Goal: Task Accomplishment & Management: Manage account settings

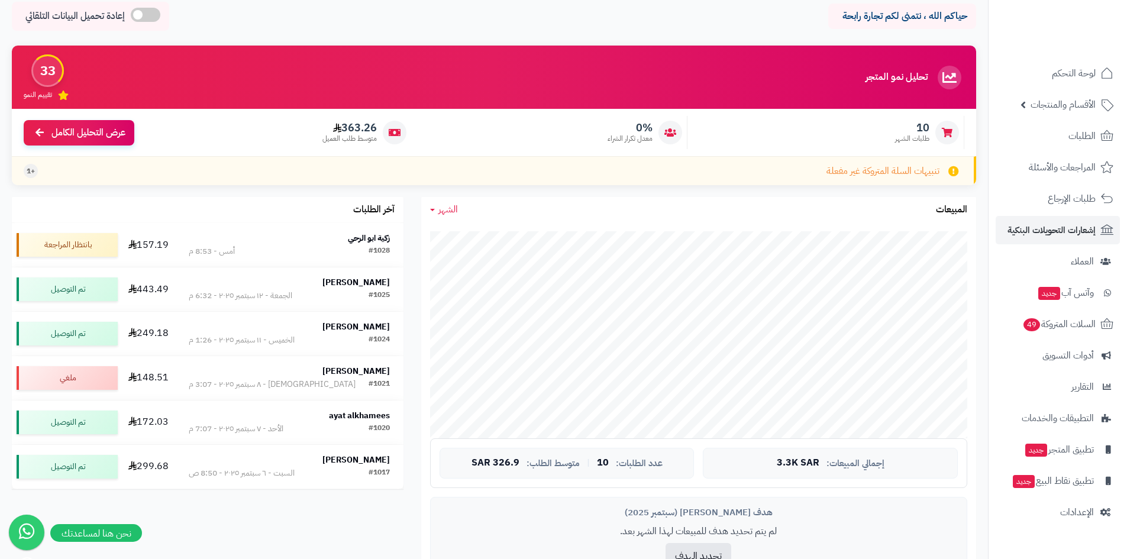
scroll to position [118, 0]
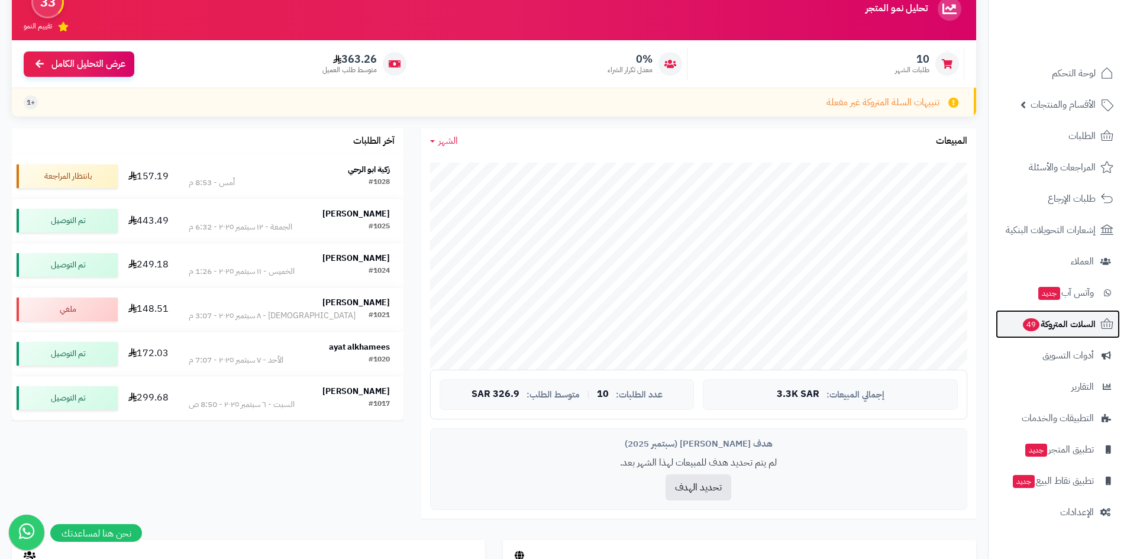
click at [1055, 331] on span "السلات المتروكة 49" at bounding box center [1059, 324] width 74 height 17
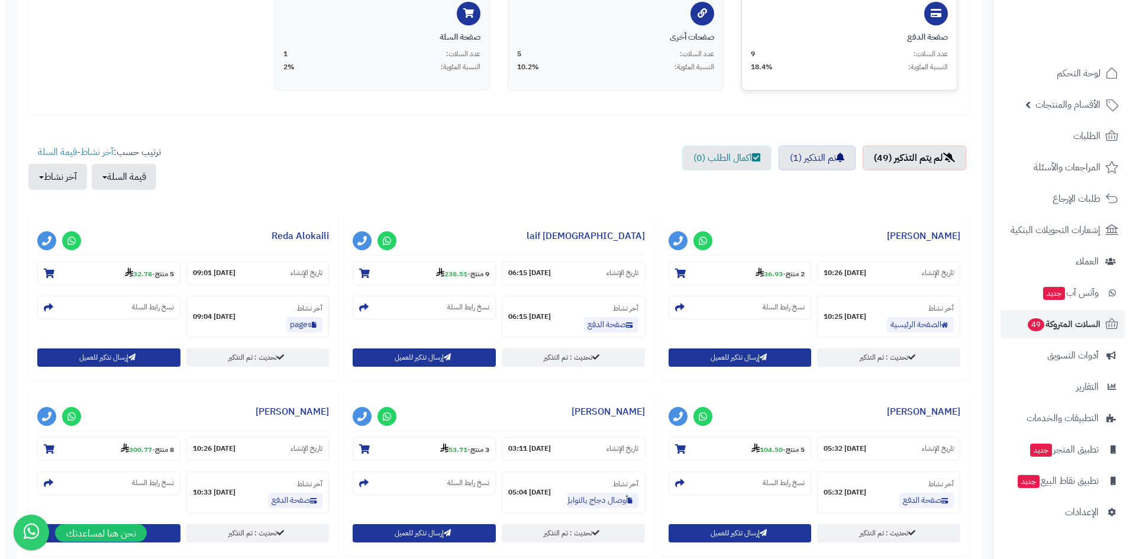
scroll to position [296, 0]
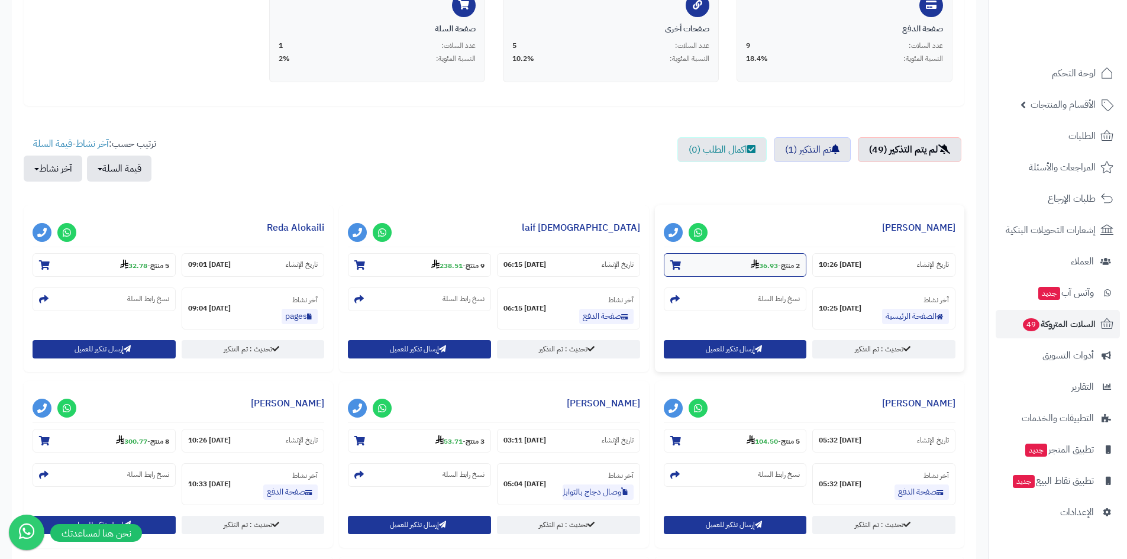
click at [759, 272] on section "2 منتج - 36.93" at bounding box center [735, 265] width 143 height 24
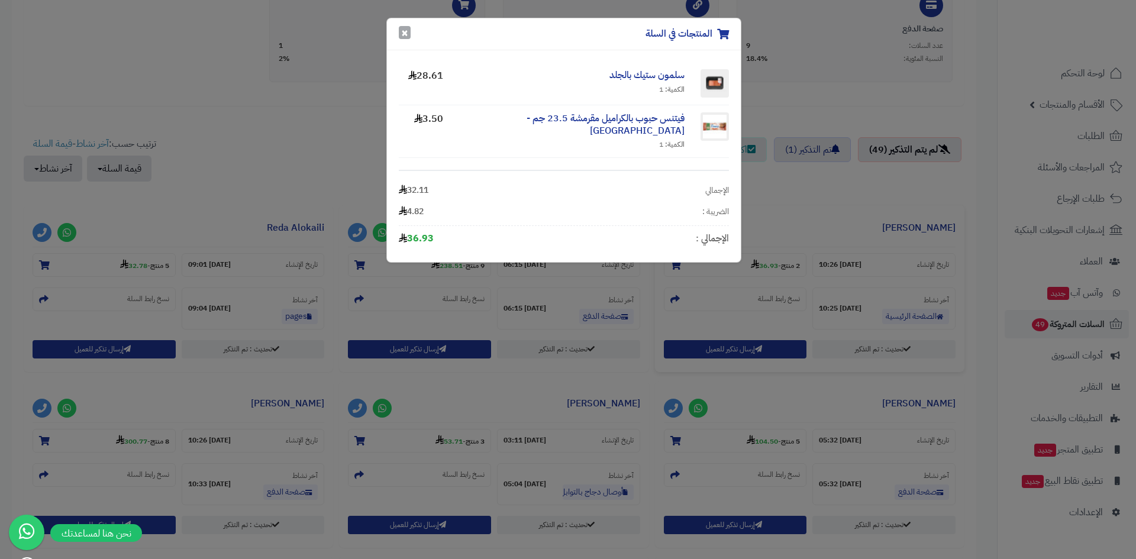
click at [406, 37] on button "×" at bounding box center [405, 32] width 12 height 13
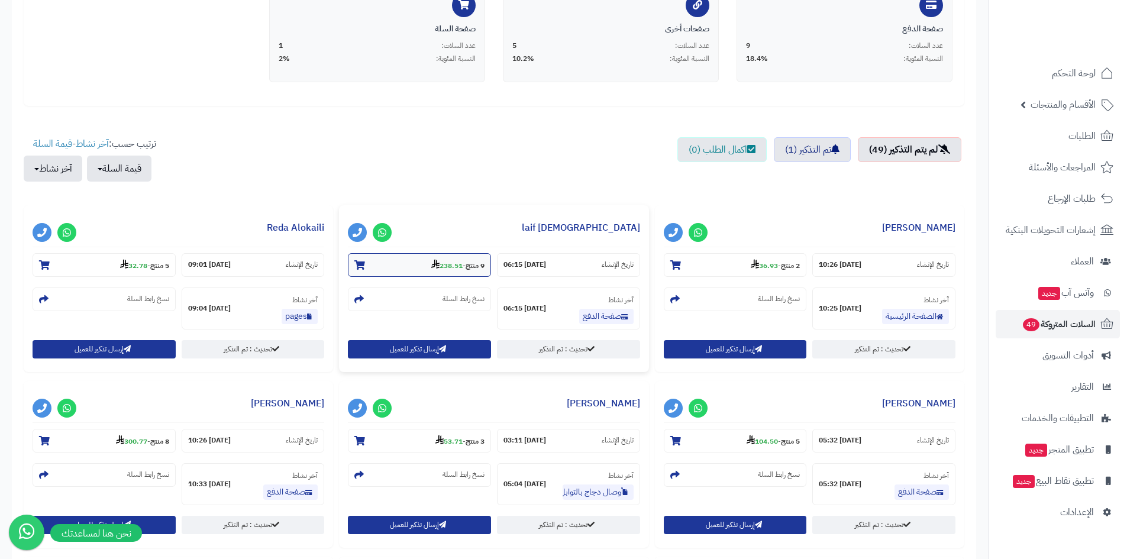
click at [466, 262] on strong "9 منتج" at bounding box center [475, 265] width 19 height 11
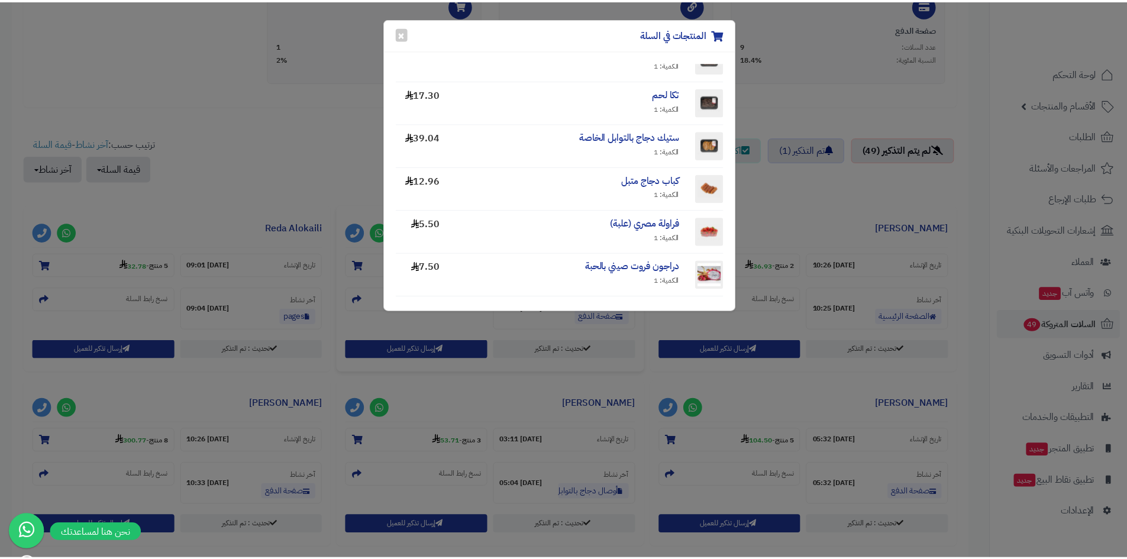
scroll to position [0, 0]
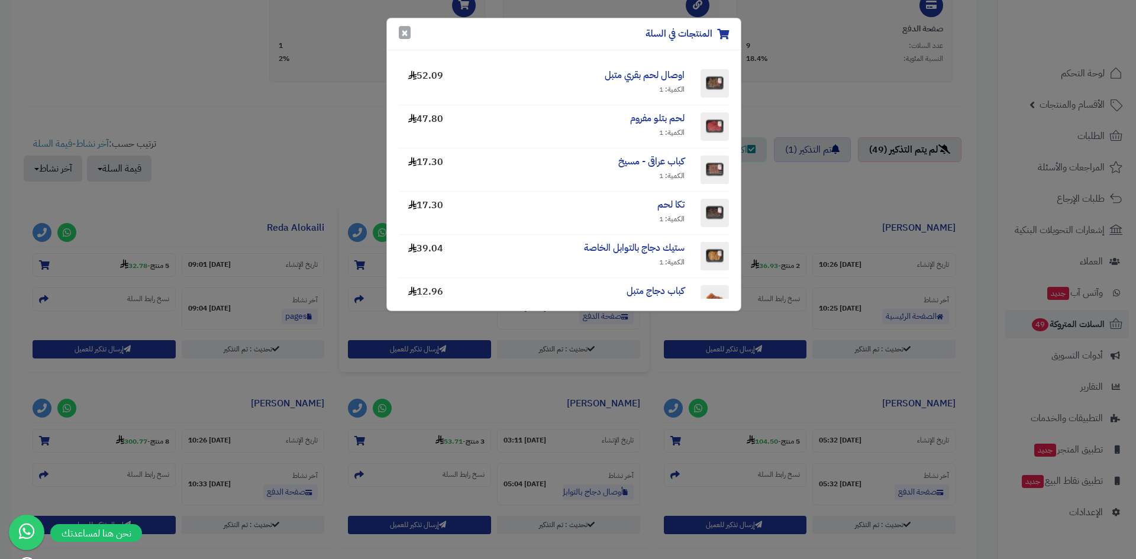
click at [407, 35] on button "×" at bounding box center [405, 32] width 12 height 13
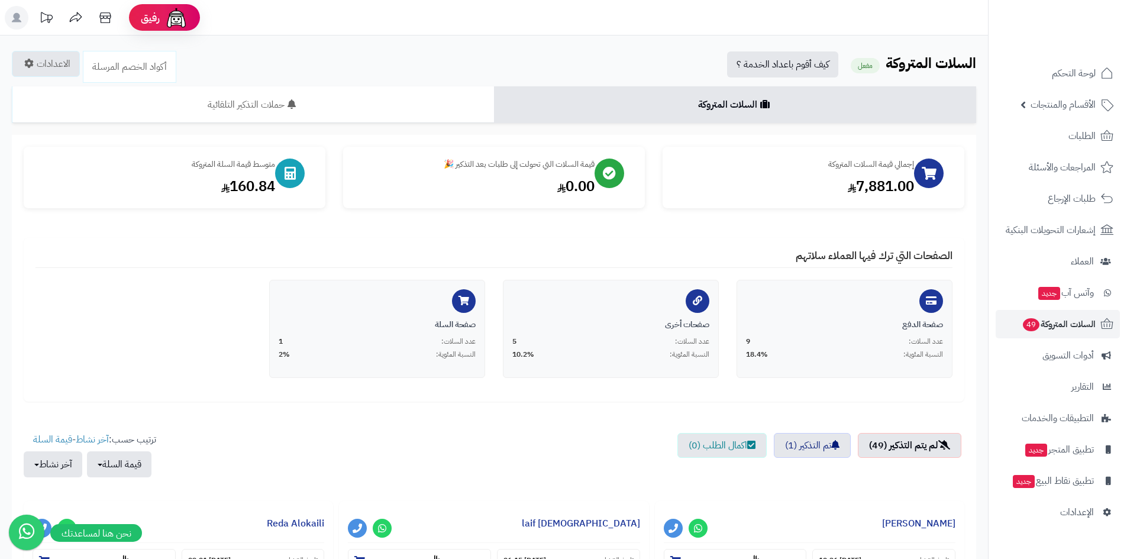
click at [1080, 59] on nav "لوحة التحكم الأقسام والمنتجات المنتجات الأقسام الماركات مواصفات المنتجات مواصفا…" at bounding box center [1057, 294] width 139 height 559
click at [1076, 68] on span "لوحة التحكم" at bounding box center [1074, 73] width 43 height 17
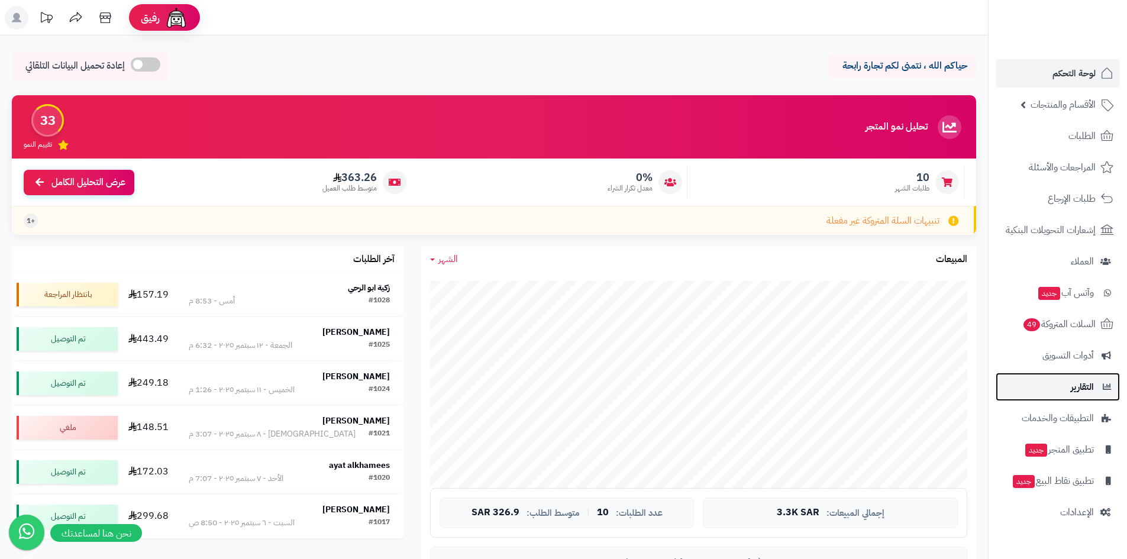
click at [1078, 377] on link "التقارير" at bounding box center [1058, 387] width 124 height 28
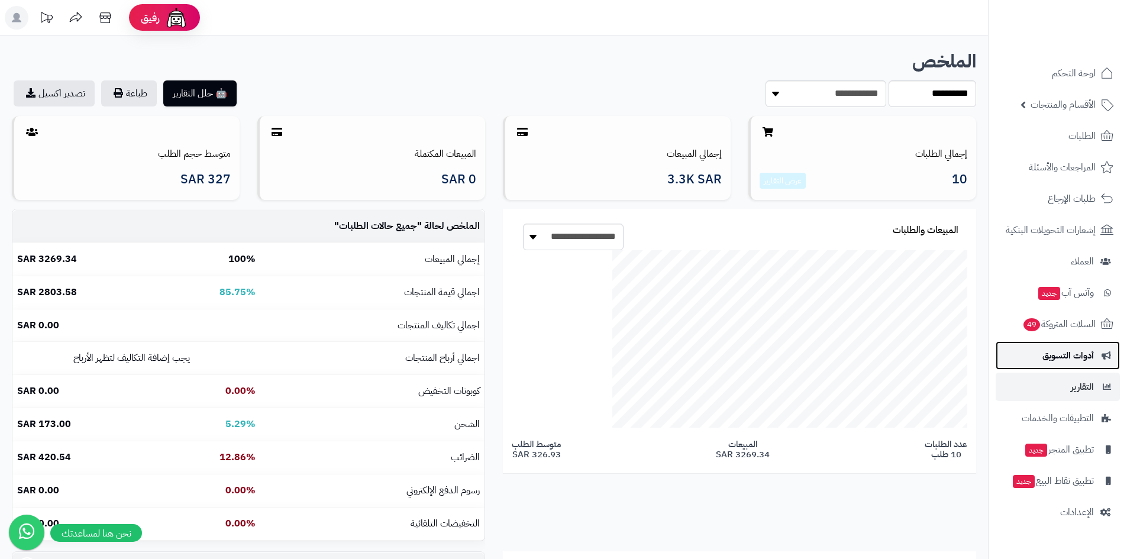
click at [1071, 355] on span "أدوات التسويق" at bounding box center [1067, 355] width 51 height 17
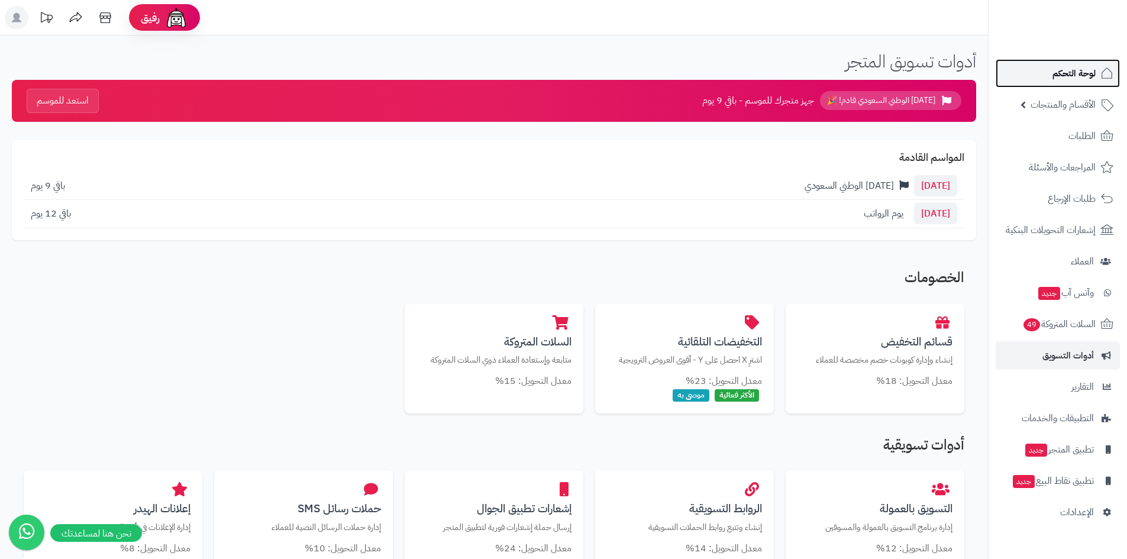
click at [1080, 76] on span "لوحة التحكم" at bounding box center [1074, 73] width 43 height 17
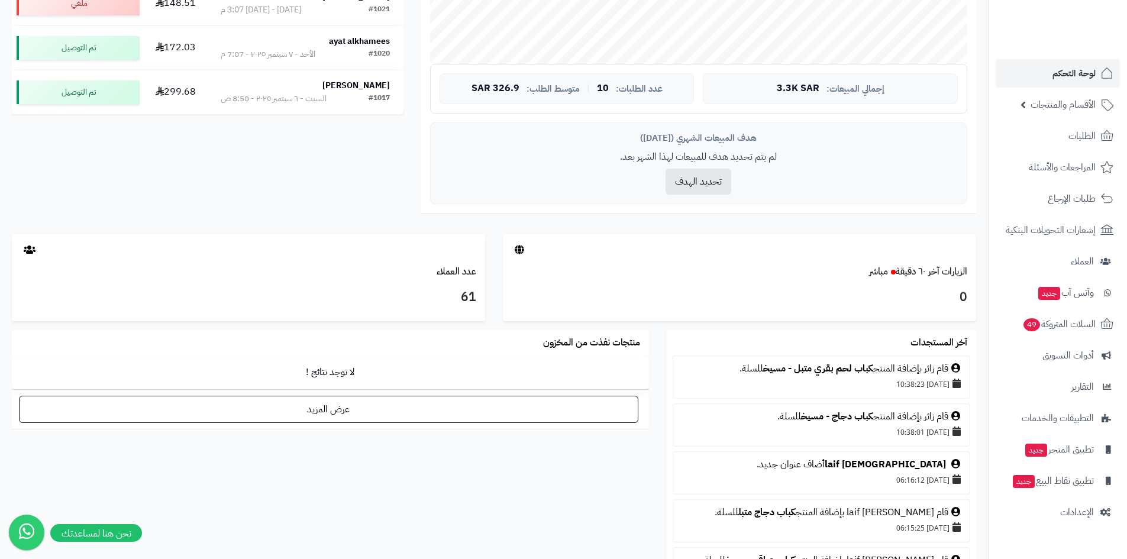
scroll to position [414, 0]
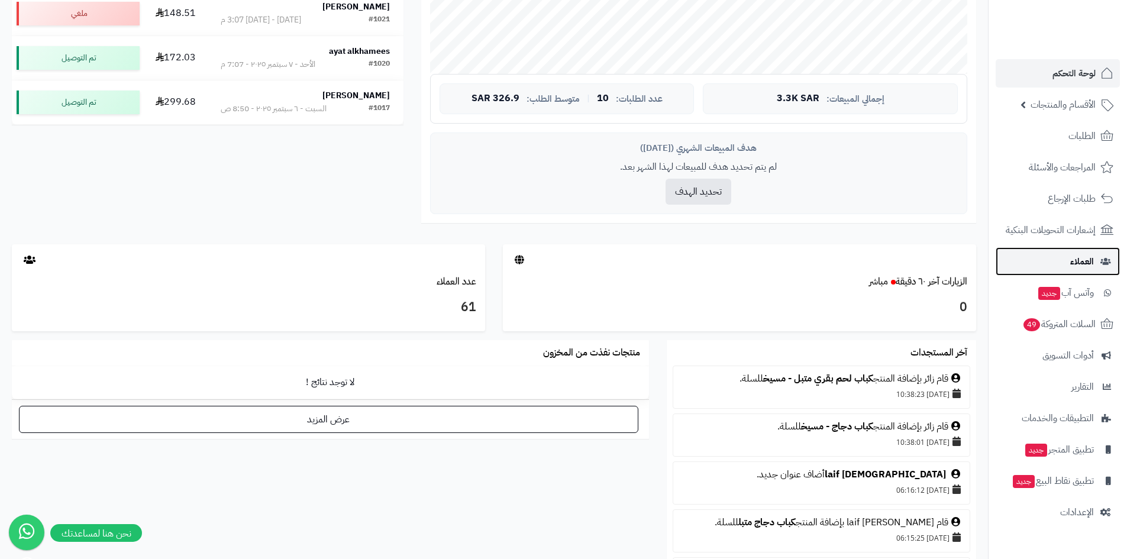
click at [1073, 263] on span "العملاء" at bounding box center [1082, 261] width 24 height 17
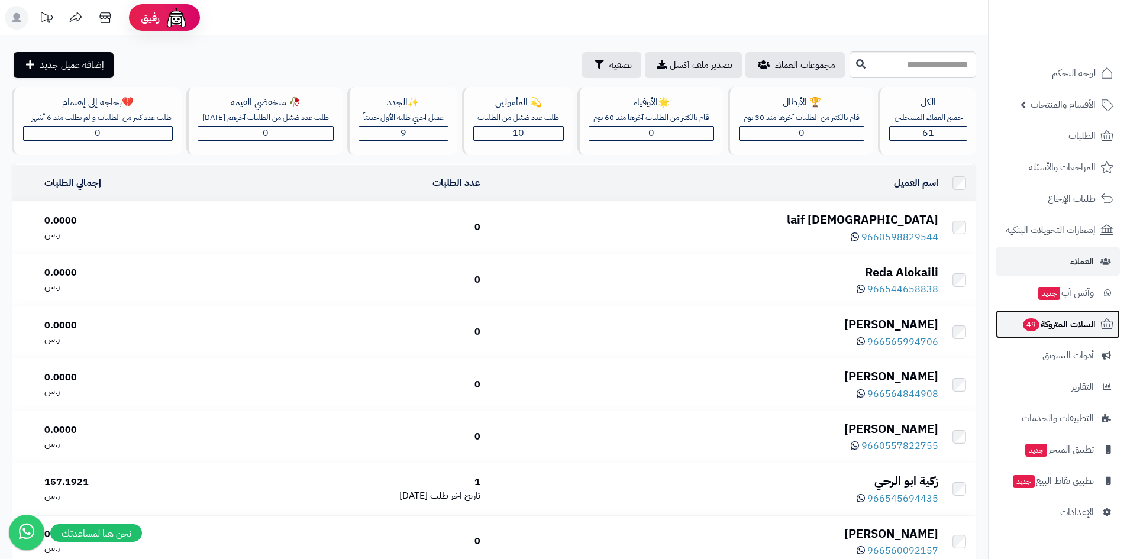
click at [1062, 331] on span "السلات المتروكة 49" at bounding box center [1059, 324] width 74 height 17
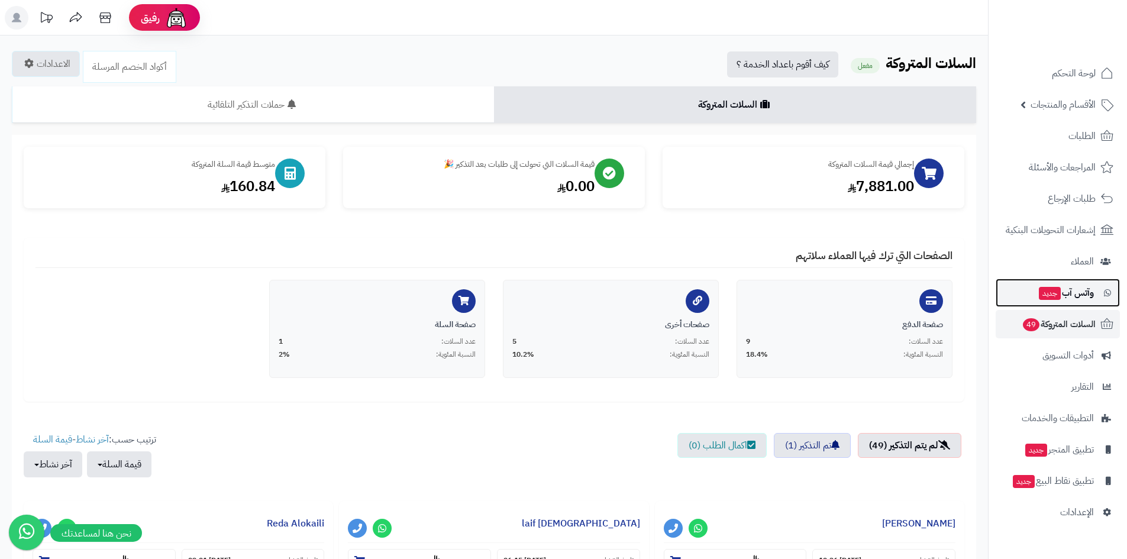
click at [1069, 291] on span "وآتس آب جديد" at bounding box center [1066, 293] width 56 height 17
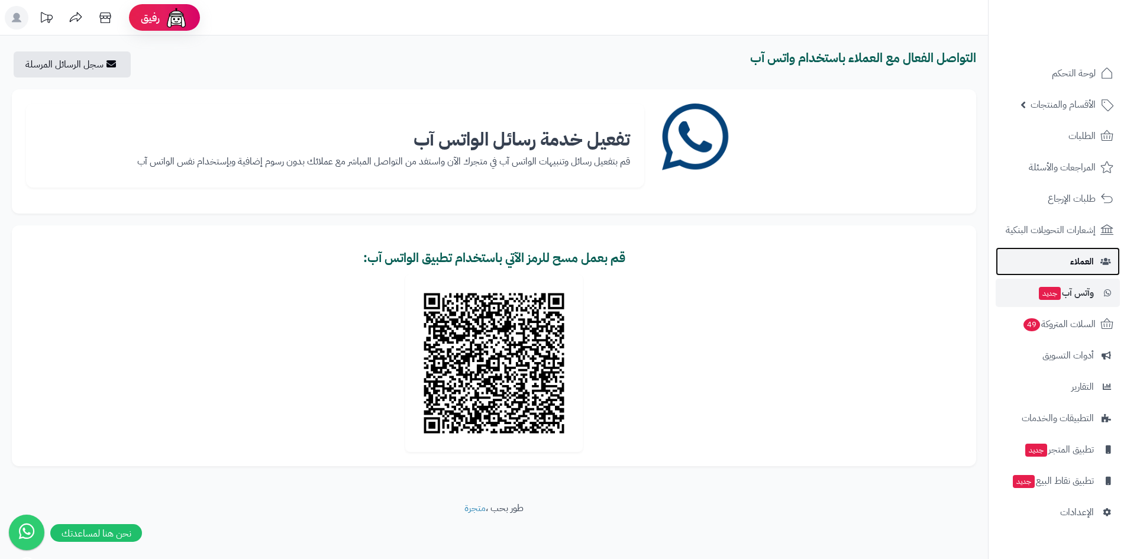
click at [1084, 260] on span "العملاء" at bounding box center [1082, 261] width 24 height 17
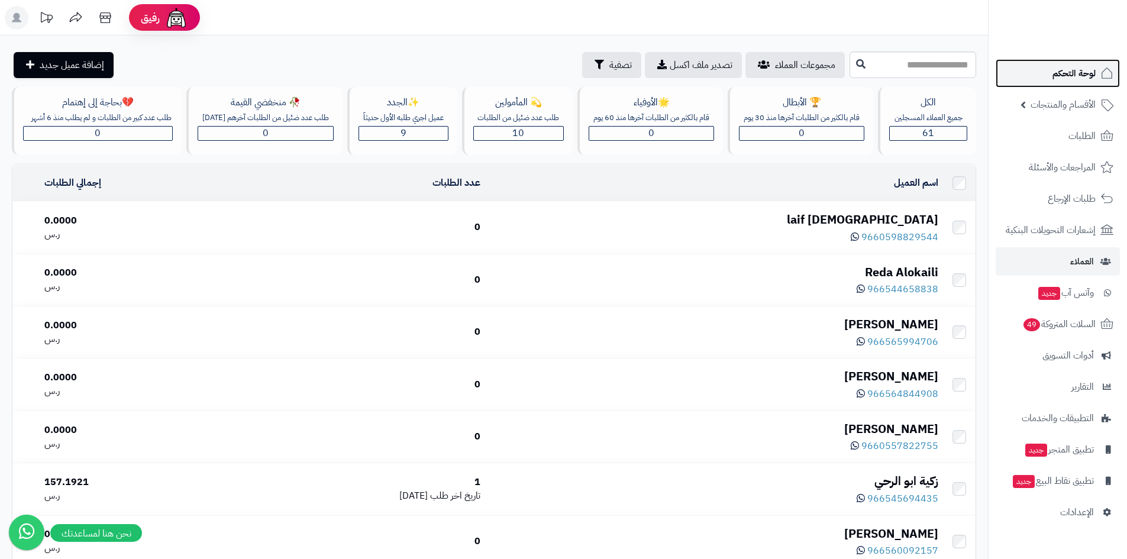
click at [1060, 69] on span "لوحة التحكم" at bounding box center [1074, 73] width 43 height 17
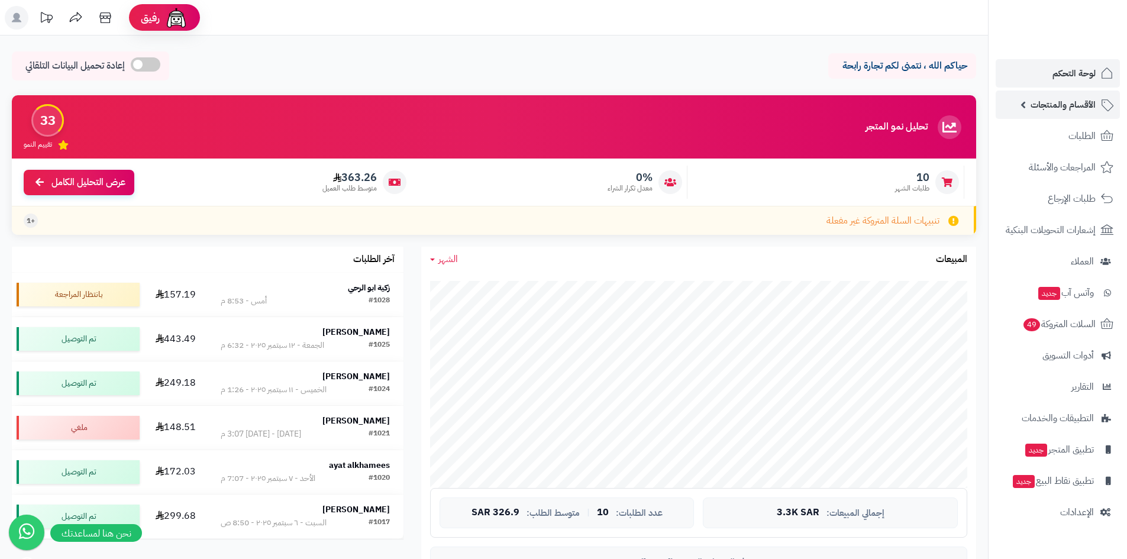
click at [1040, 109] on span "الأقسام والمنتجات" at bounding box center [1063, 104] width 65 height 17
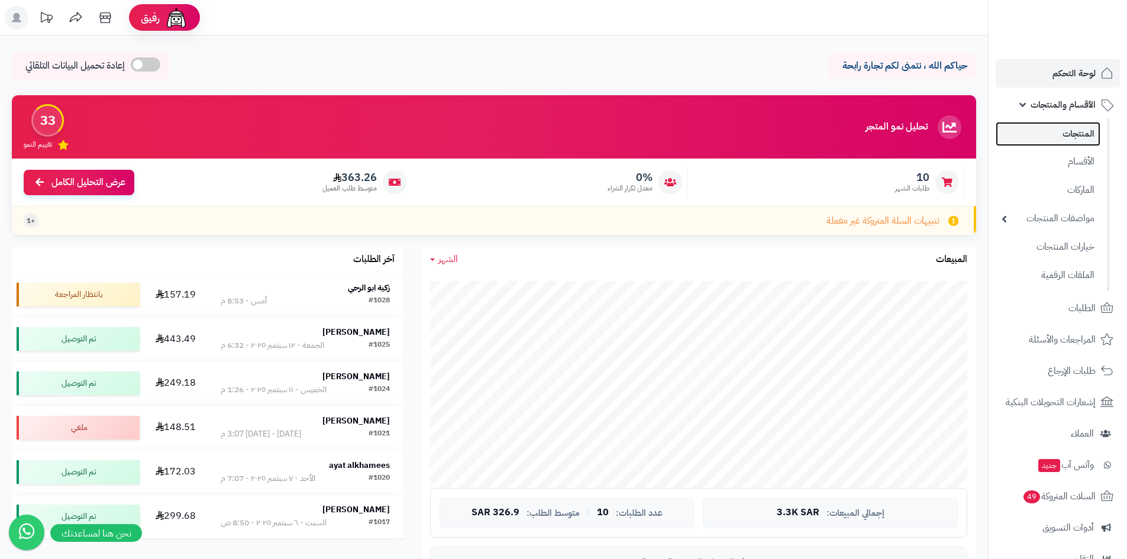
click at [1077, 138] on link "المنتجات" at bounding box center [1048, 134] width 105 height 24
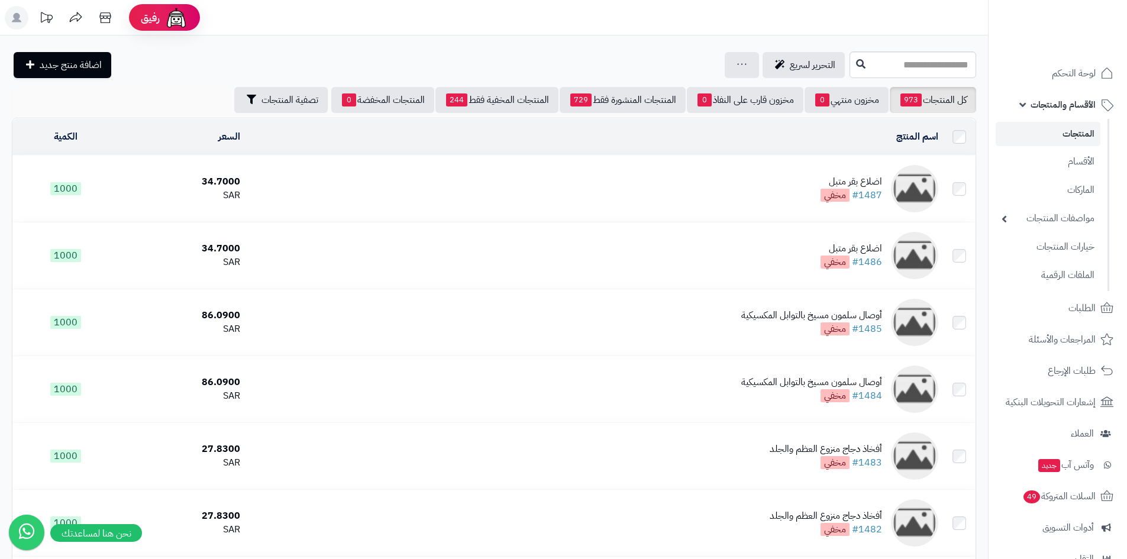
click at [866, 67] on input "text" at bounding box center [913, 64] width 127 height 27
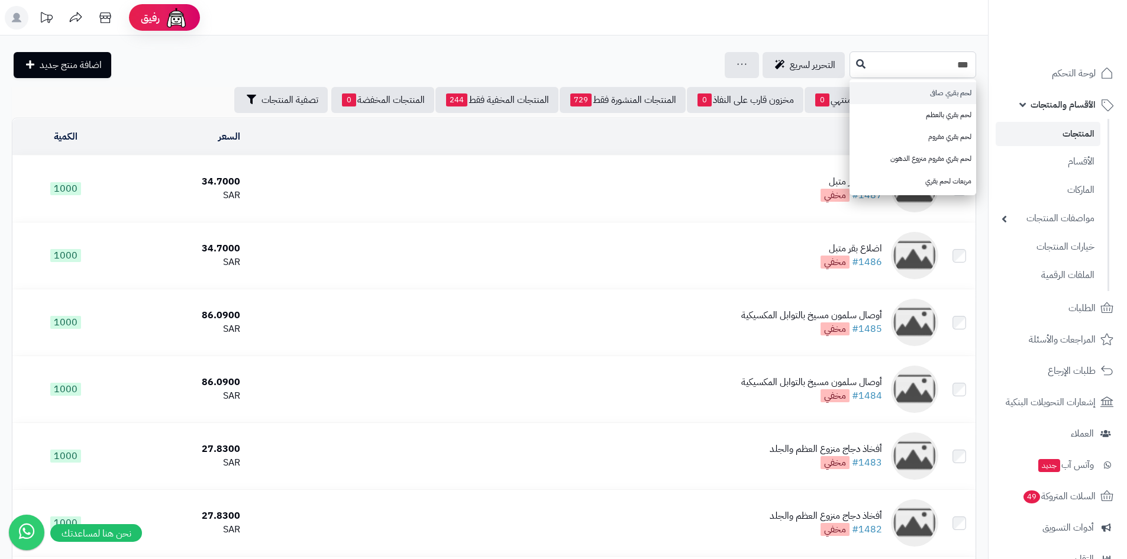
type input "***"
click at [934, 98] on link "لحم بقري صافى" at bounding box center [913, 93] width 127 height 22
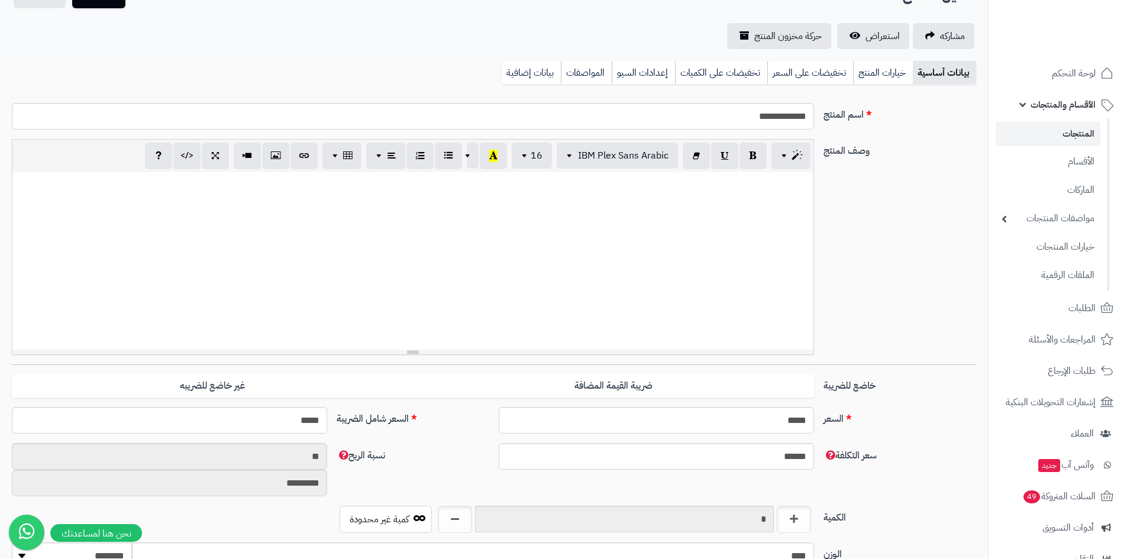
scroll to position [237, 0]
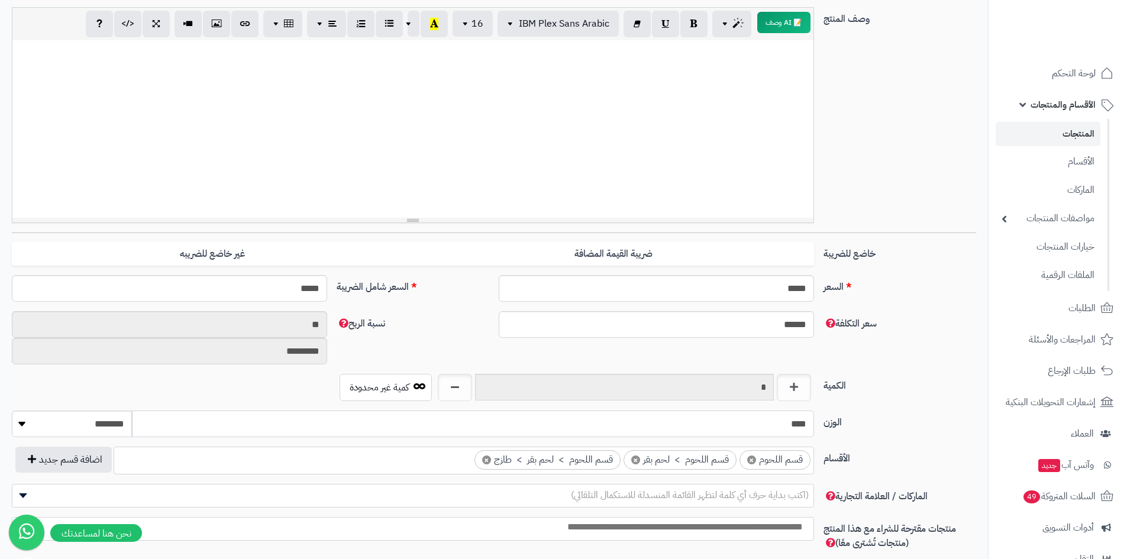
click at [787, 428] on input "****" at bounding box center [473, 424] width 682 height 27
click at [117, 423] on select "******** **** ***** *****" at bounding box center [72, 424] width 120 height 27
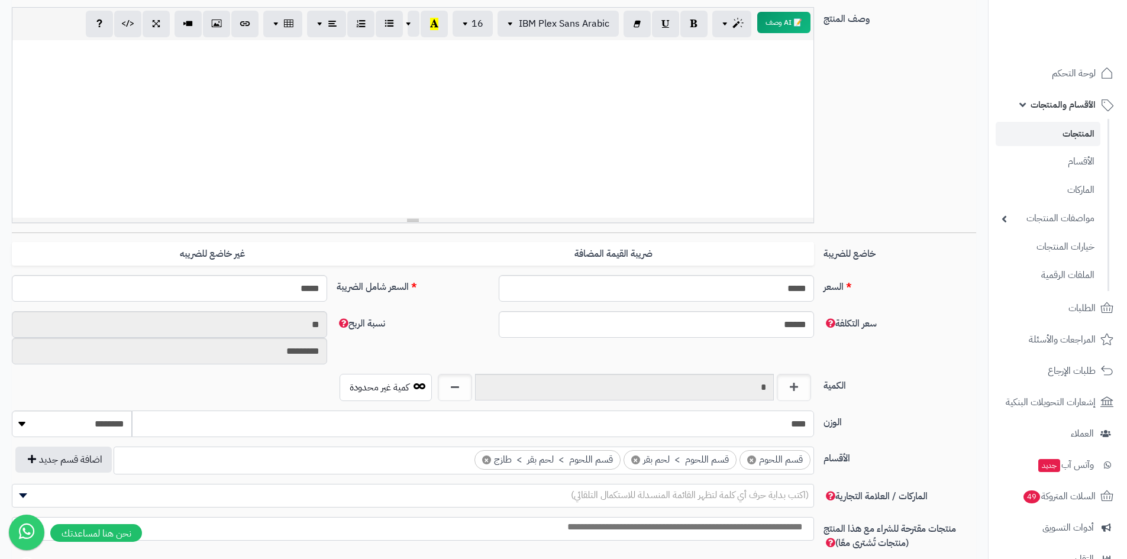
click at [266, 430] on input "****" at bounding box center [473, 424] width 682 height 27
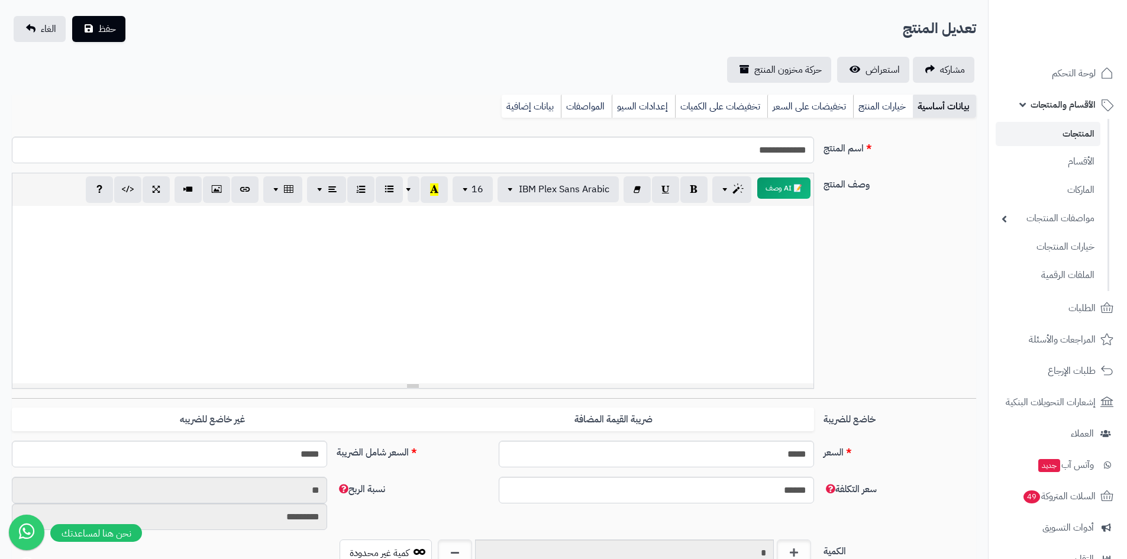
scroll to position [0, 0]
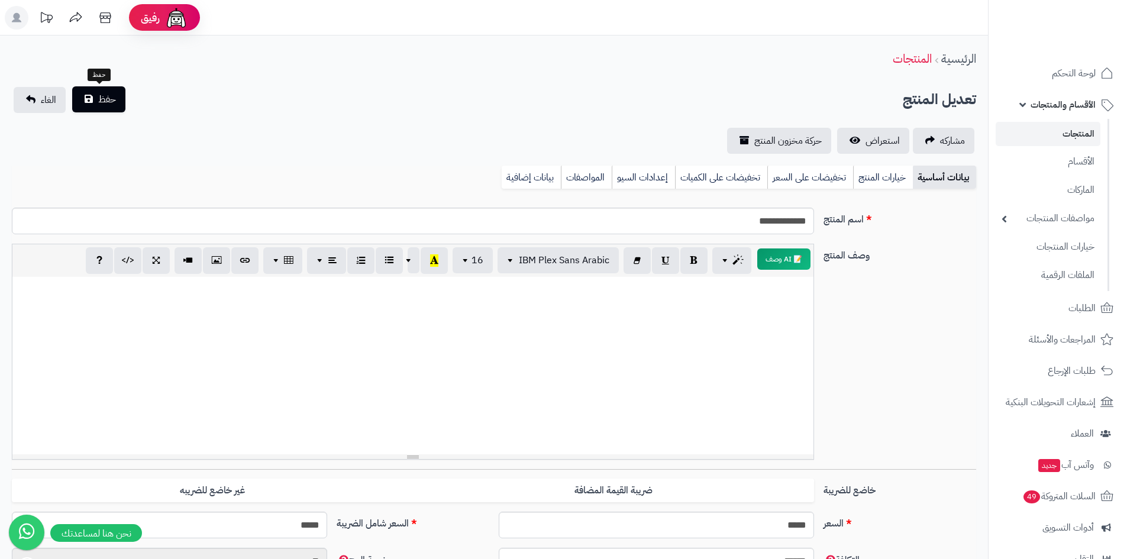
type input "*"
click at [100, 101] on span "حفظ" at bounding box center [107, 99] width 18 height 14
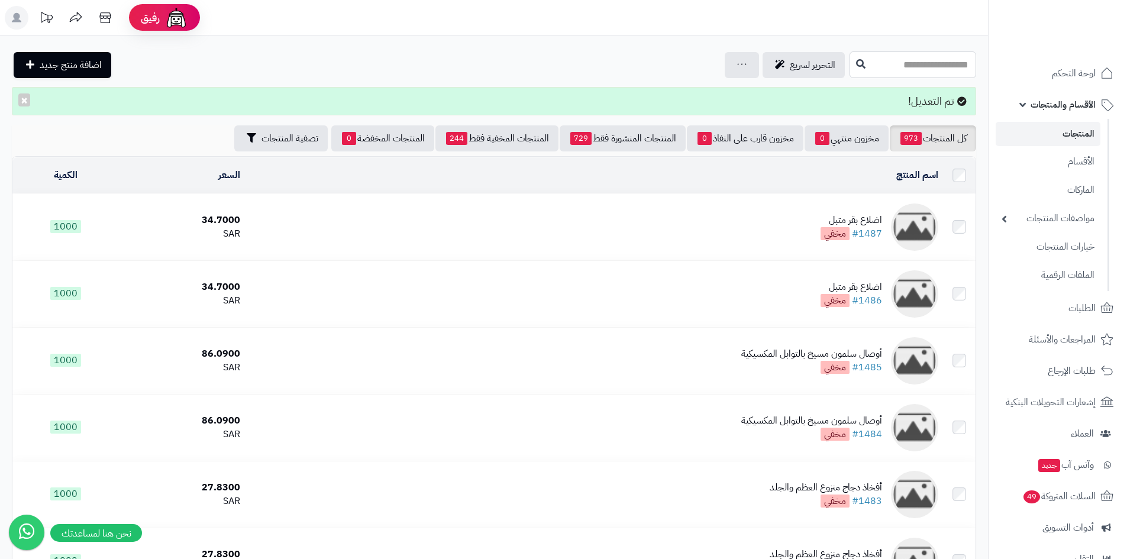
click at [942, 63] on input "text" at bounding box center [913, 64] width 127 height 27
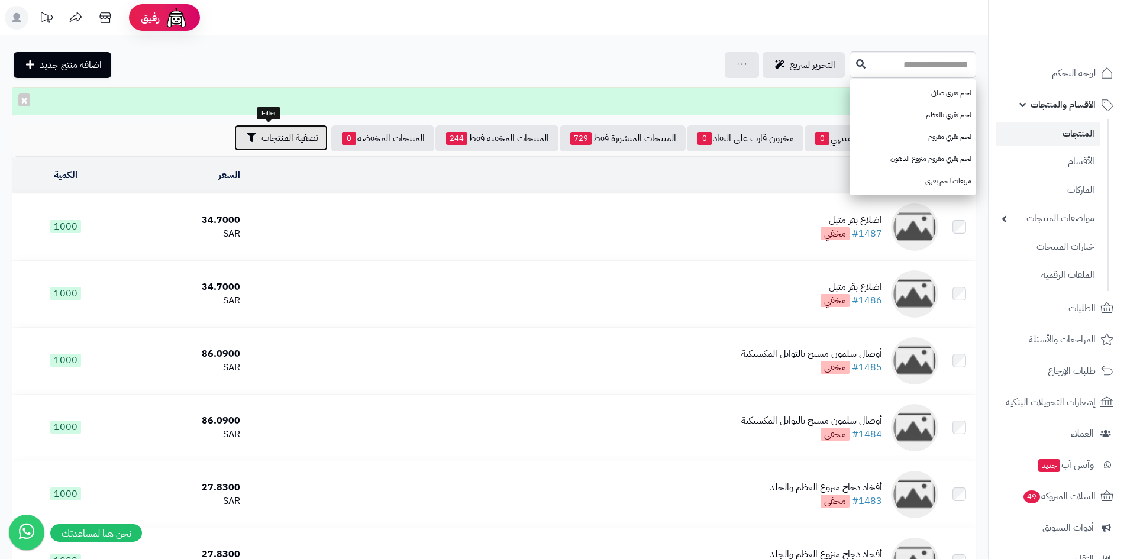
click at [262, 140] on span "تصفية المنتجات" at bounding box center [290, 138] width 57 height 14
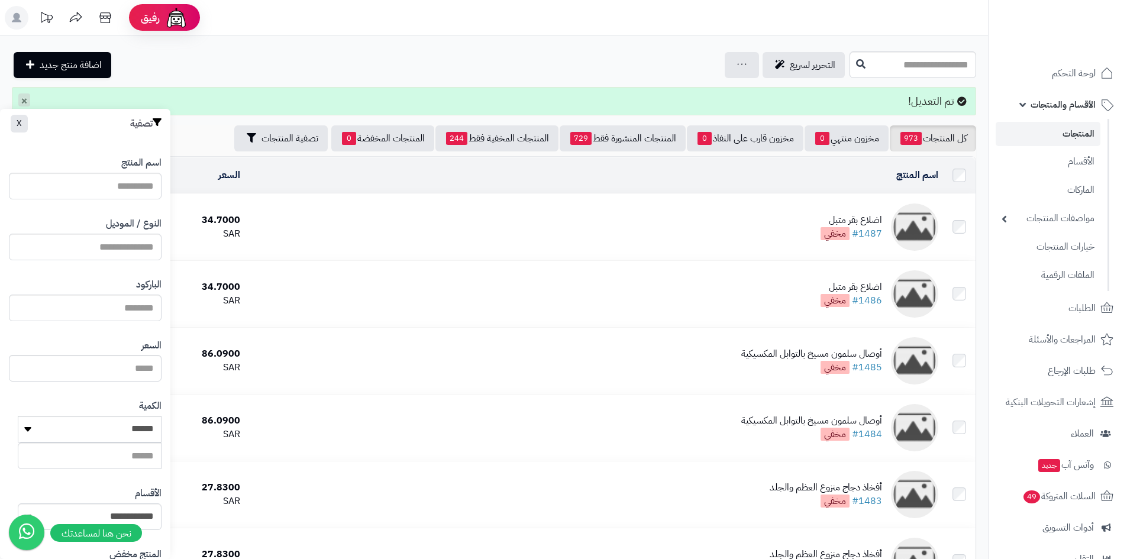
click at [24, 96] on button "×" at bounding box center [24, 99] width 12 height 13
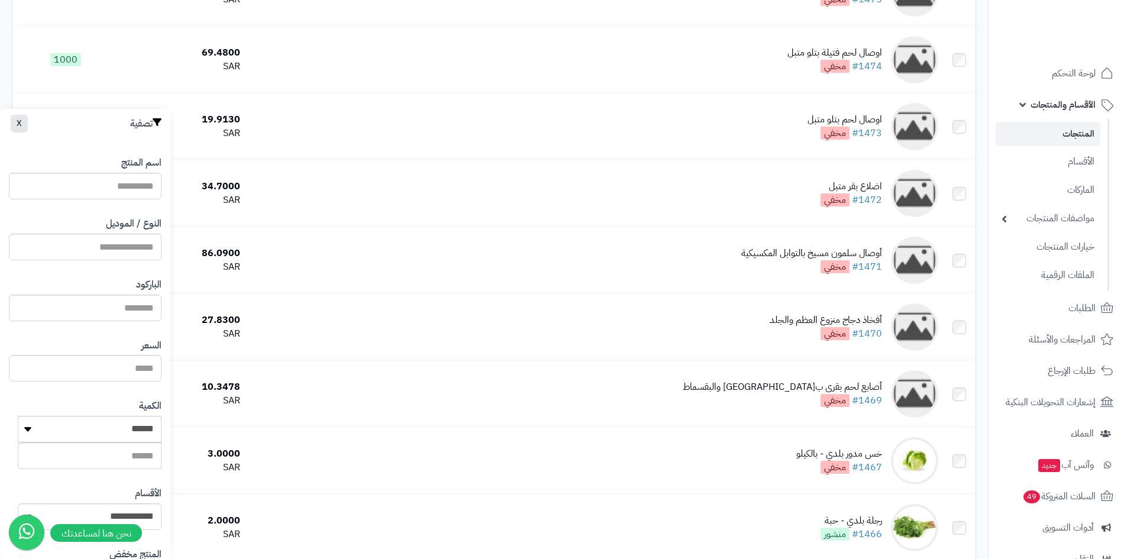
scroll to position [651, 0]
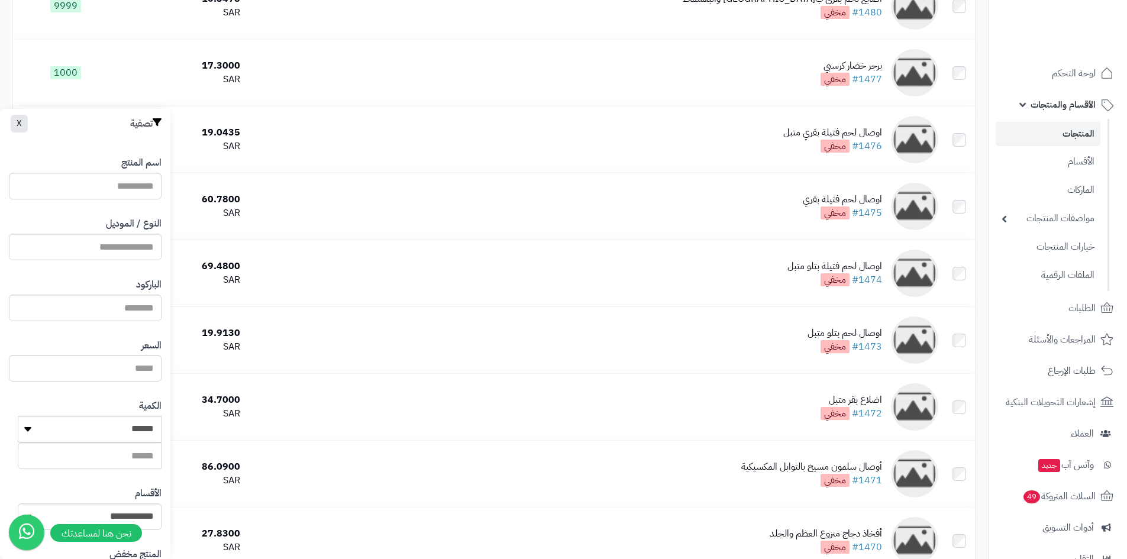
click at [17, 123] on div "تصفية X" at bounding box center [85, 124] width 170 height 30
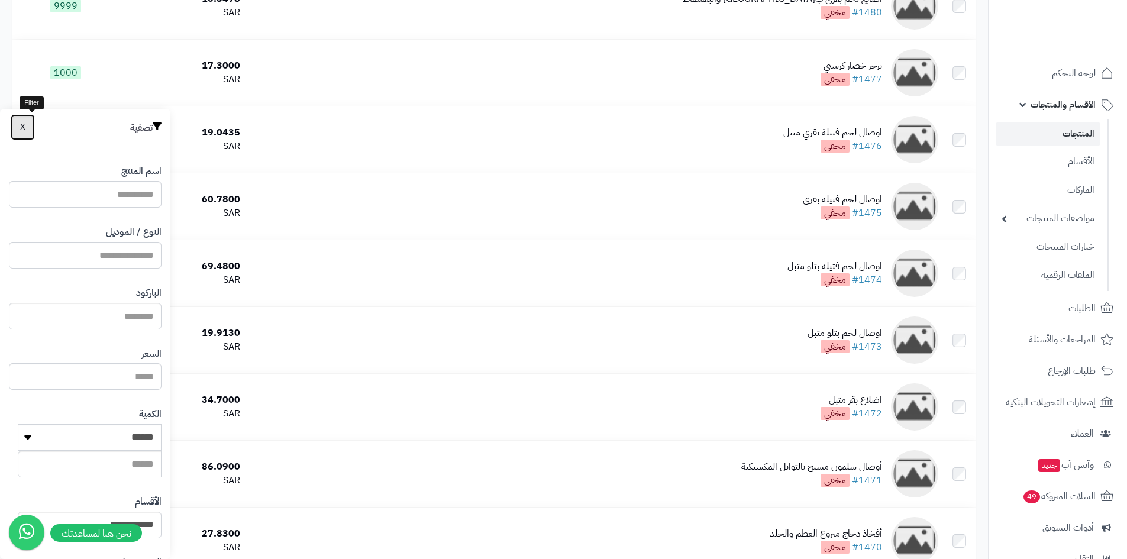
click at [23, 121] on button "X" at bounding box center [23, 127] width 24 height 26
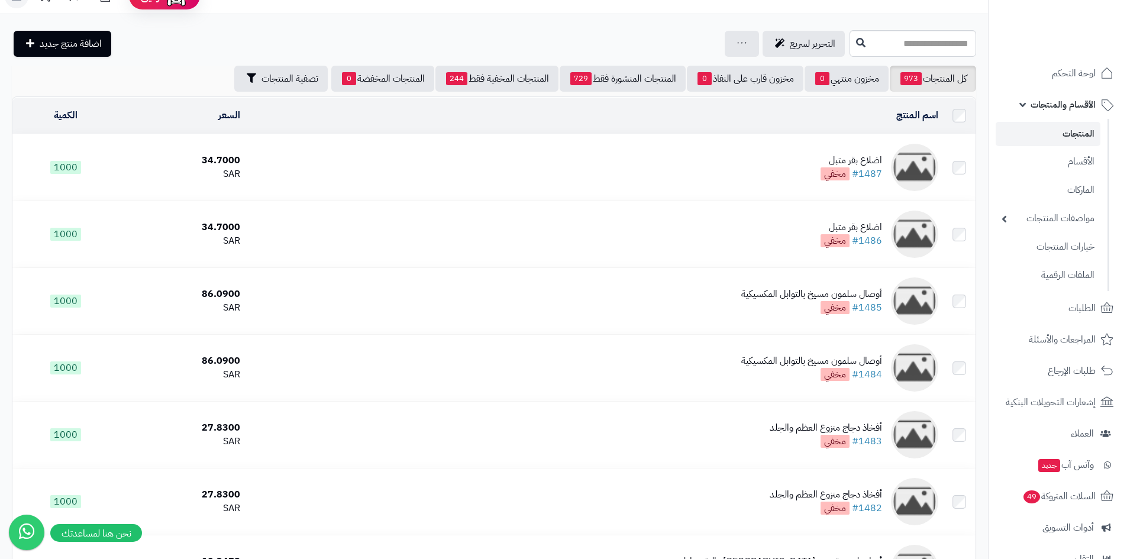
scroll to position [0, 0]
